Goal: Communication & Community: Answer question/provide support

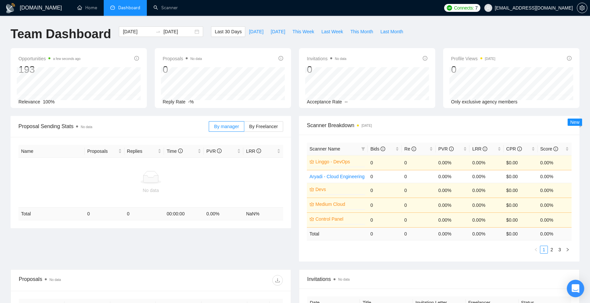
click at [581, 291] on div "Open Intercom Messenger" at bounding box center [575, 288] width 17 height 17
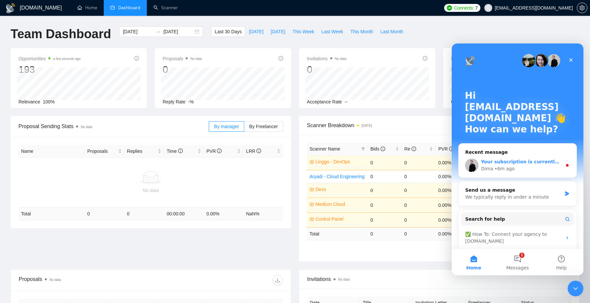
click at [525, 158] on div "Your subscription is currently active ✅ Do you have any other questions about t…" at bounding box center [521, 161] width 81 height 7
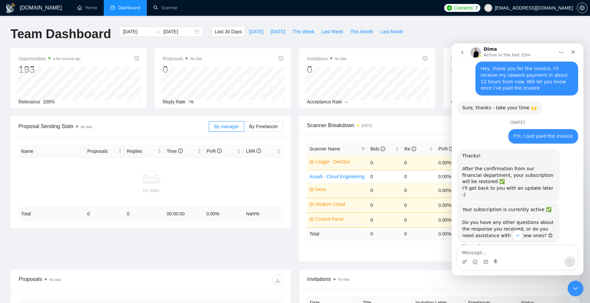
scroll to position [565, 0]
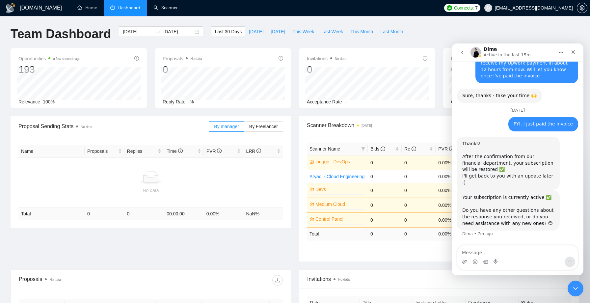
click at [327, 42] on div "Last 30 Days Today Yesterday This Week Last Week This Month Last Month" at bounding box center [308, 37] width 203 height 22
click at [487, 252] on textarea "Message…" at bounding box center [517, 250] width 121 height 11
type textarea "Hello"
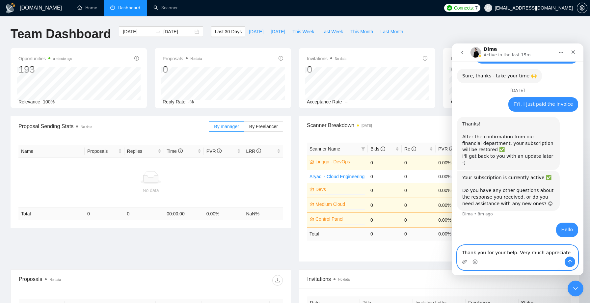
type textarea "Thank you for your help. Very much appreciated"
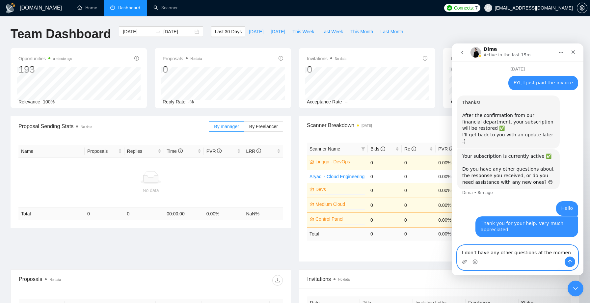
type textarea "I don't have any other questions at the moment"
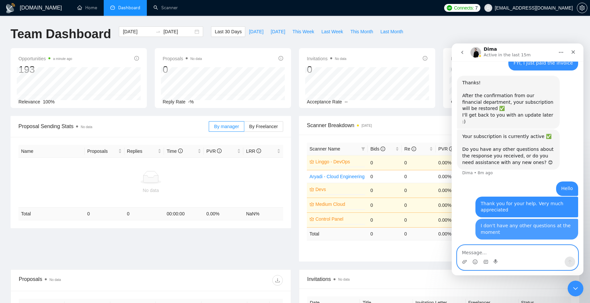
scroll to position [627, 0]
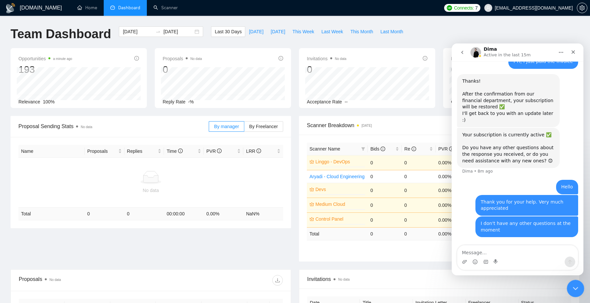
click at [577, 288] on icon "Close Intercom Messenger" at bounding box center [575, 288] width 8 height 8
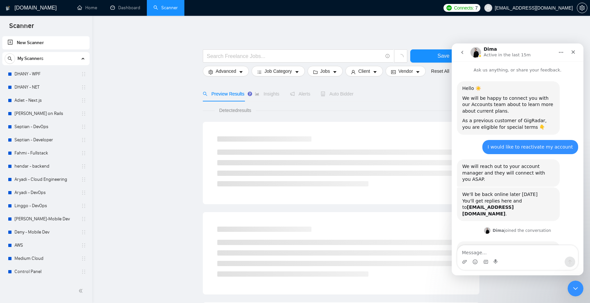
scroll to position [565, 0]
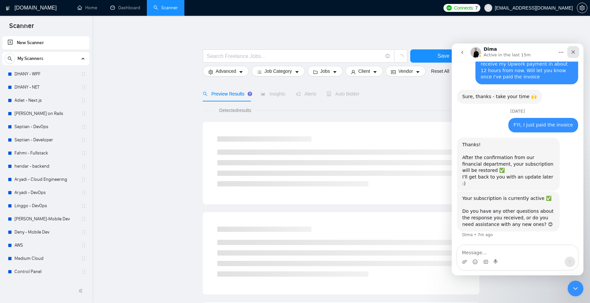
click at [574, 52] on icon "Close" at bounding box center [573, 51] width 5 height 5
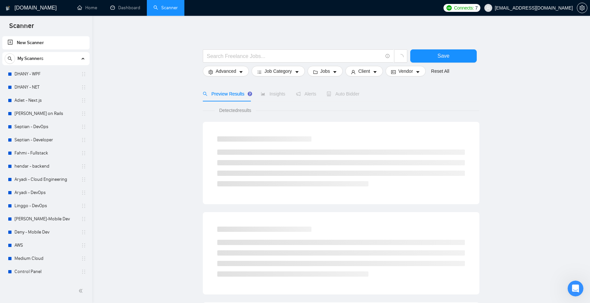
click at [300, 37] on div "Save Advanced Job Category Jobs Client Vendor Reset All Preview Results Insight…" at bounding box center [341, 295] width 277 height 539
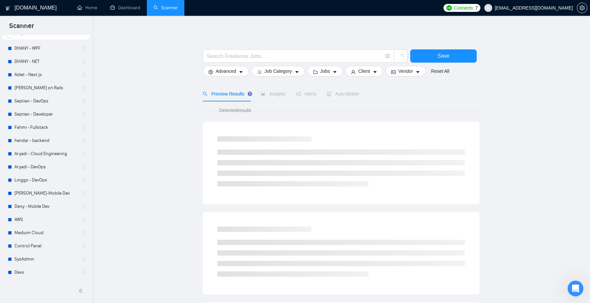
click at [132, 214] on main "Save Advanced Job Category Jobs Client Vendor Reset All Preview Results Insight…" at bounding box center [341, 295] width 477 height 539
